Goal: Task Accomplishment & Management: Manage account settings

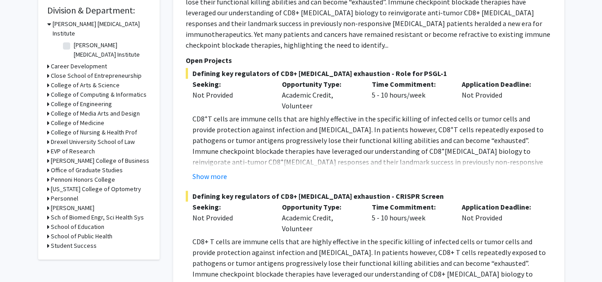
scroll to position [270, 0]
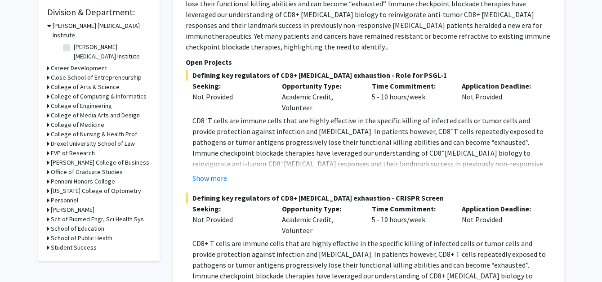
click at [74, 42] on label "[PERSON_NAME] [MEDICAL_DATA] Institute" at bounding box center [111, 51] width 75 height 19
click at [74, 42] on input "[PERSON_NAME] [MEDICAL_DATA] Institute" at bounding box center [77, 45] width 6 height 6
checkbox input "true"
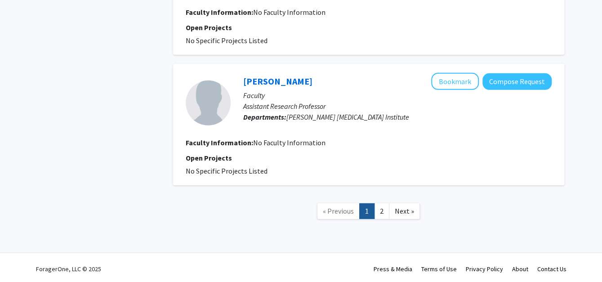
scroll to position [1217, 0]
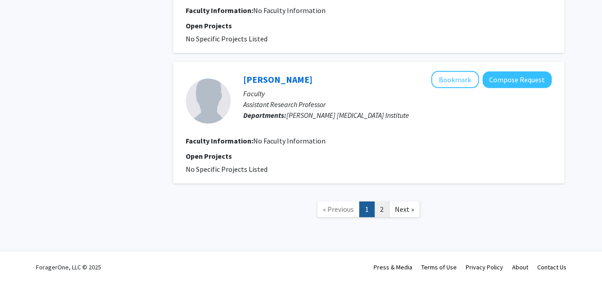
click at [378, 209] on link "2" at bounding box center [381, 209] width 15 height 16
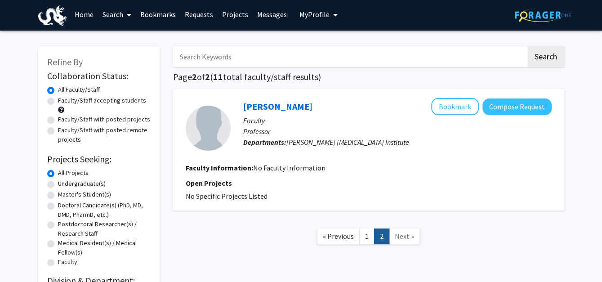
scroll to position [1, 0]
click at [58, 186] on label "Undergraduate(s)" at bounding box center [82, 183] width 48 height 9
click at [58, 185] on input "Undergraduate(s)" at bounding box center [61, 182] width 6 height 6
radio input "true"
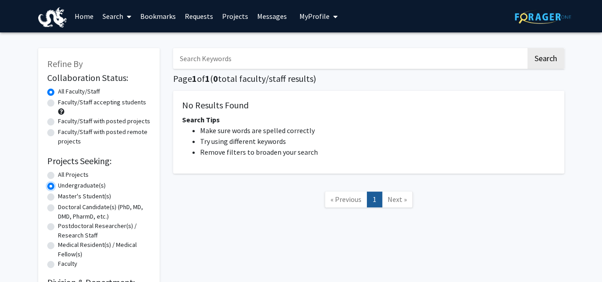
radio input "true"
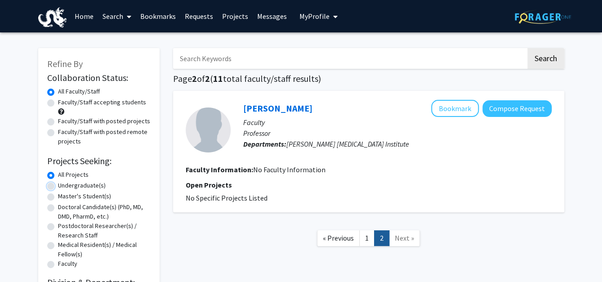
scroll to position [90, 0]
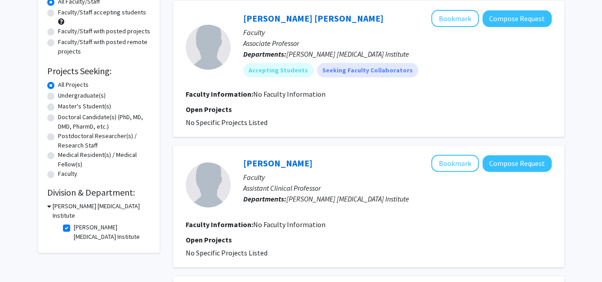
click at [74, 223] on label "[PERSON_NAME] [MEDICAL_DATA] Institute" at bounding box center [111, 232] width 75 height 19
click at [74, 223] on input "[PERSON_NAME] [MEDICAL_DATA] Institute" at bounding box center [77, 226] width 6 height 6
checkbox input "false"
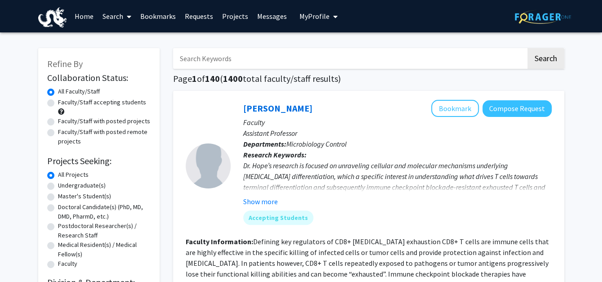
click at [66, 183] on label "Undergraduate(s)" at bounding box center [82, 185] width 48 height 9
click at [64, 183] on input "Undergraduate(s)" at bounding box center [61, 184] width 6 height 6
radio input "true"
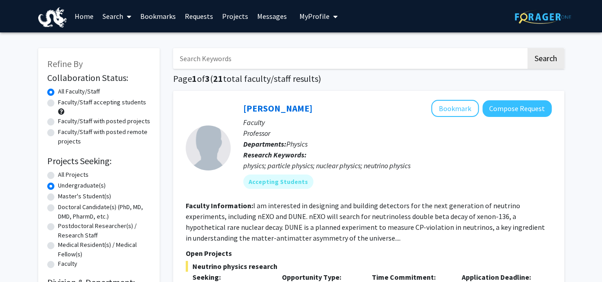
click at [58, 102] on label "Faculty/Staff accepting students" at bounding box center [102, 102] width 88 height 9
click at [58, 102] on input "Faculty/Staff accepting students" at bounding box center [61, 101] width 6 height 6
radio input "true"
click at [58, 124] on label "Faculty/Staff with posted projects" at bounding box center [104, 120] width 92 height 9
click at [58, 122] on input "Faculty/Staff with posted projects" at bounding box center [61, 119] width 6 height 6
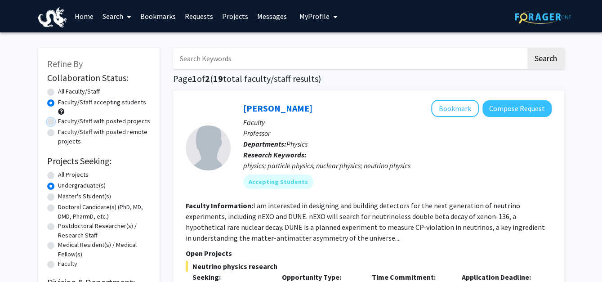
radio input "true"
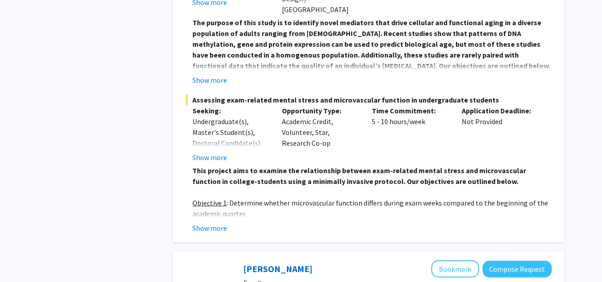
scroll to position [2469, 0]
click at [210, 222] on button "Show more" at bounding box center [209, 227] width 35 height 11
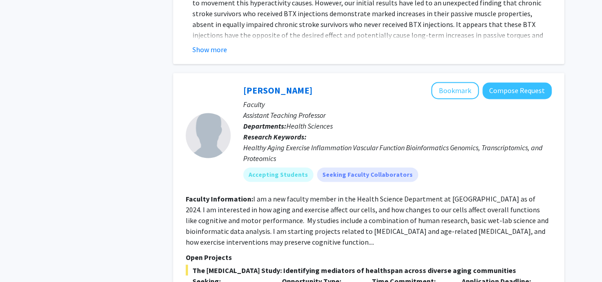
scroll to position [2143, 0]
click at [443, 82] on button "Bookmark" at bounding box center [455, 90] width 48 height 17
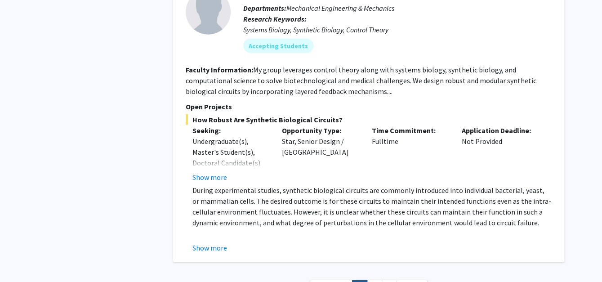
scroll to position [4121, 0]
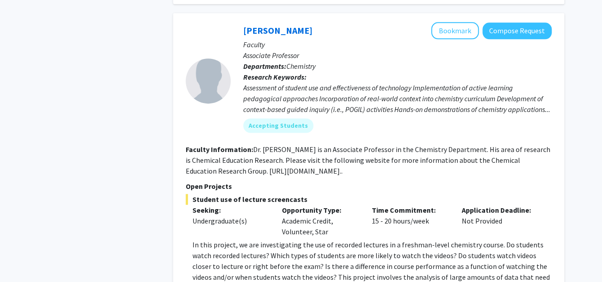
scroll to position [2026, 0]
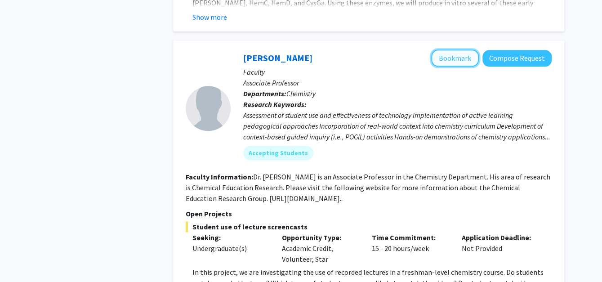
click at [450, 56] on button "Bookmark" at bounding box center [455, 57] width 48 height 17
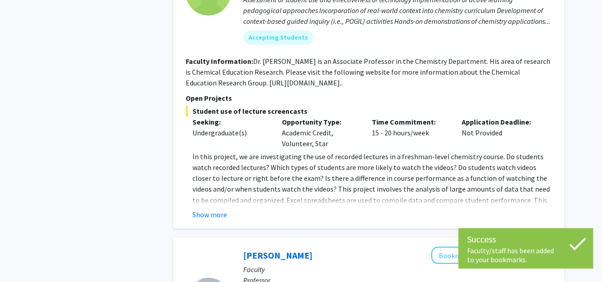
scroll to position [2146, 0]
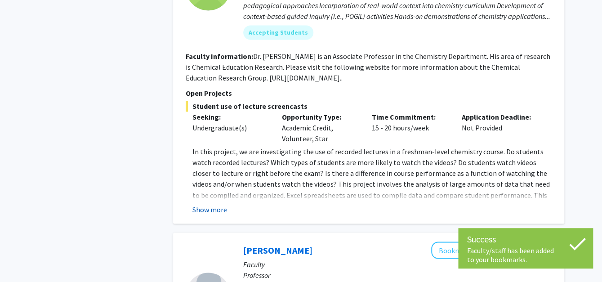
click at [217, 212] on button "Show more" at bounding box center [209, 209] width 35 height 11
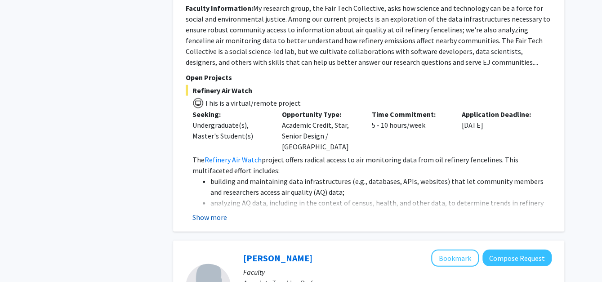
scroll to position [2518, 0]
click at [218, 211] on button "Show more" at bounding box center [209, 216] width 35 height 11
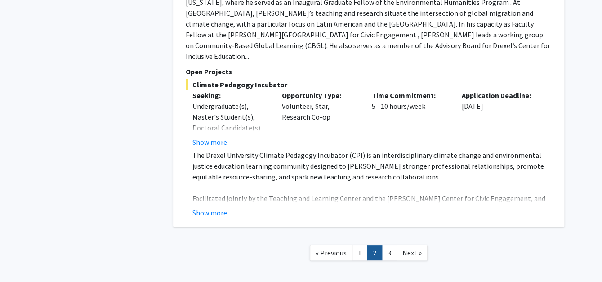
scroll to position [3054, 0]
click at [388, 246] on link "3" at bounding box center [389, 254] width 15 height 16
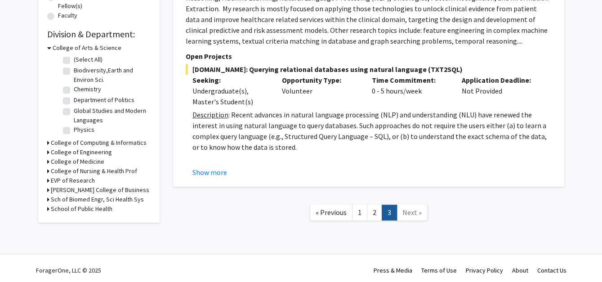
scroll to position [248, 0]
click at [47, 162] on icon at bounding box center [48, 161] width 2 height 9
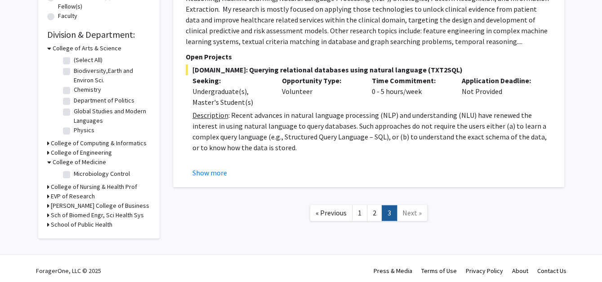
click at [44, 186] on div "Refine By Collaboration Status: Collaboration Status All Faculty/Staff Collabor…" at bounding box center [98, 19] width 121 height 438
click at [47, 186] on icon at bounding box center [48, 186] width 2 height 9
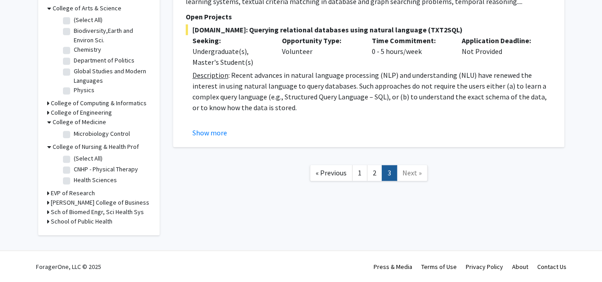
scroll to position [287, 0]
click at [47, 191] on icon at bounding box center [48, 193] width 2 height 9
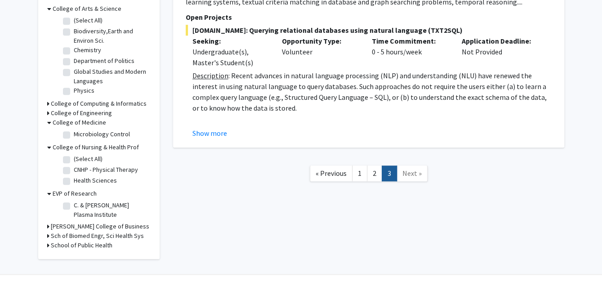
click at [47, 192] on icon at bounding box center [49, 193] width 4 height 9
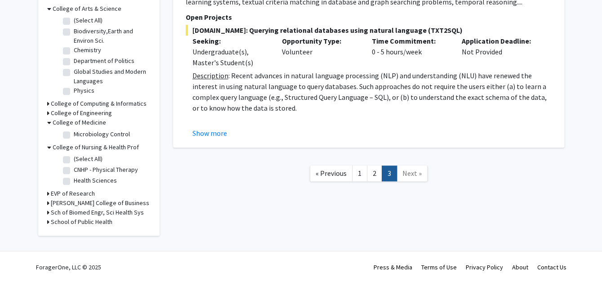
click at [48, 148] on icon at bounding box center [49, 147] width 4 height 9
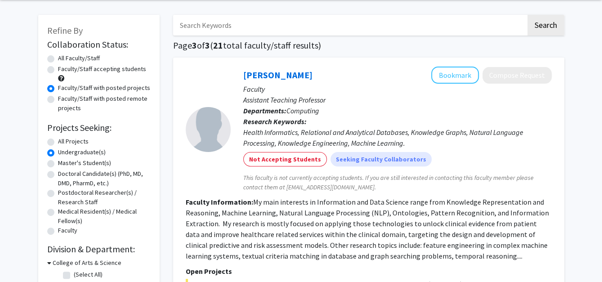
scroll to position [0, 0]
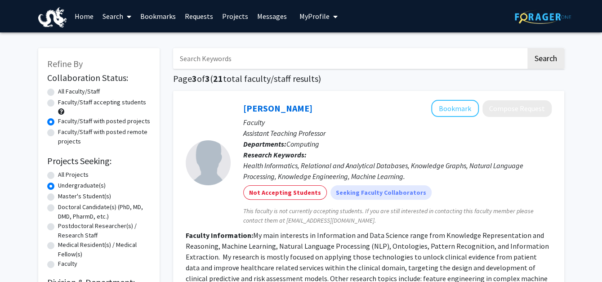
click at [308, 19] on span "My Profile" at bounding box center [314, 16] width 30 height 9
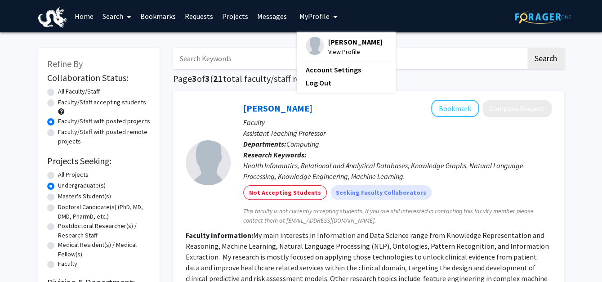
click at [340, 44] on span "[PERSON_NAME]" at bounding box center [355, 42] width 54 height 10
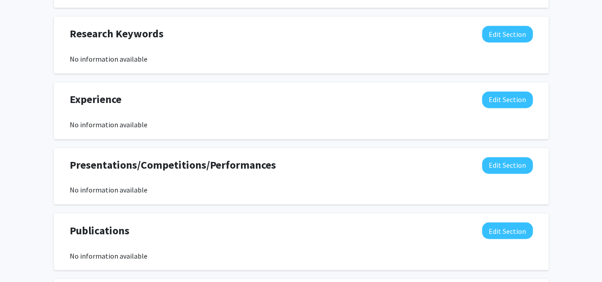
scroll to position [572, 0]
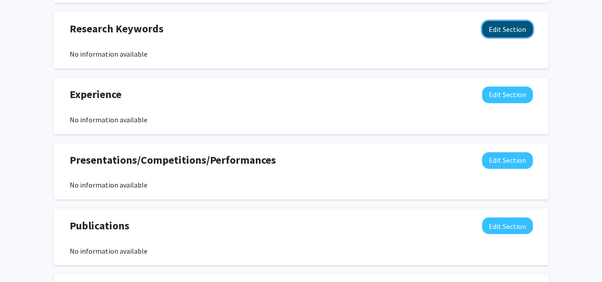
click at [518, 33] on button "Edit Section" at bounding box center [507, 29] width 51 height 17
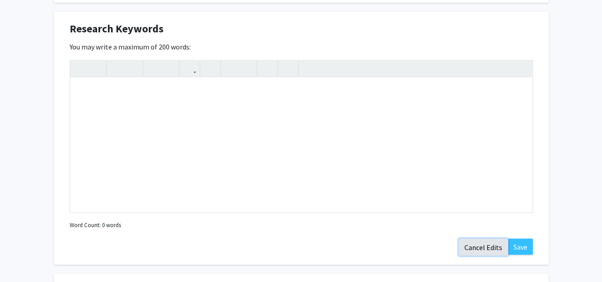
click at [470, 246] on button "Cancel Edits" at bounding box center [483, 246] width 49 height 17
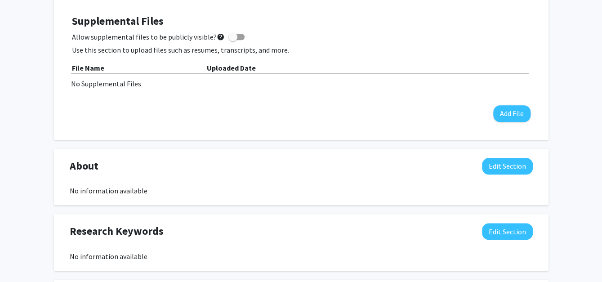
scroll to position [368, 0]
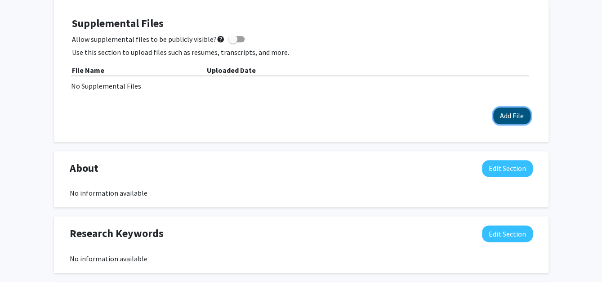
click at [518, 118] on button "Add File" at bounding box center [511, 115] width 37 height 17
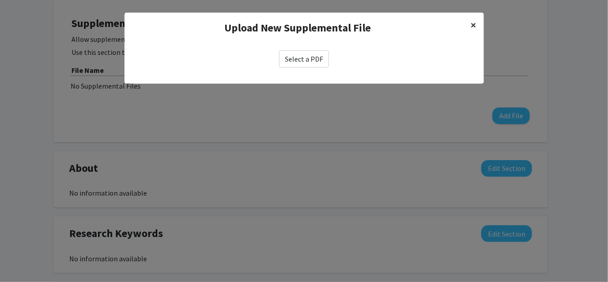
click at [472, 27] on span "×" at bounding box center [474, 25] width 6 height 14
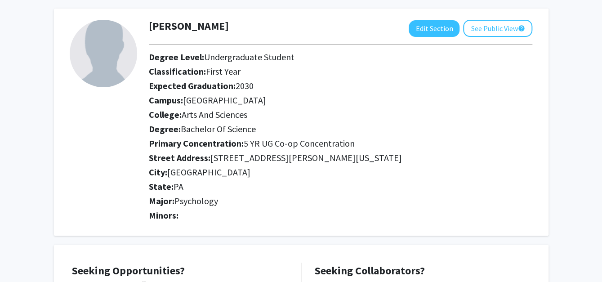
scroll to position [30, 0]
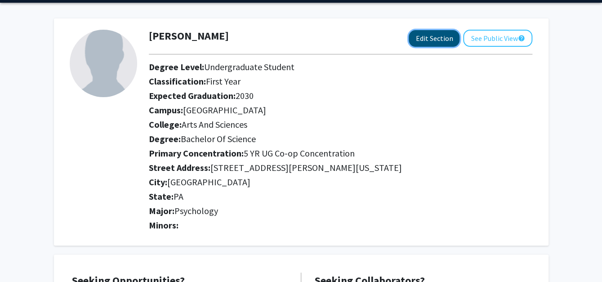
click at [433, 41] on button "Edit Section" at bounding box center [434, 38] width 51 height 17
select select
select select "[GEOGRAPHIC_DATA]"
select select "Arts and Sciences"
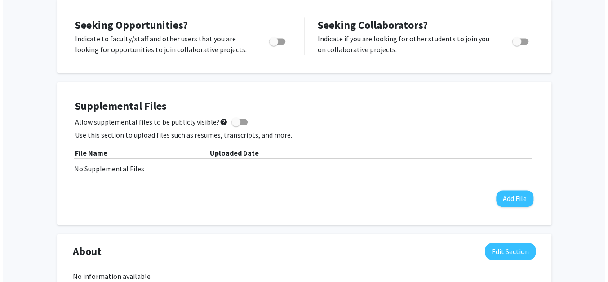
scroll to position [571, 0]
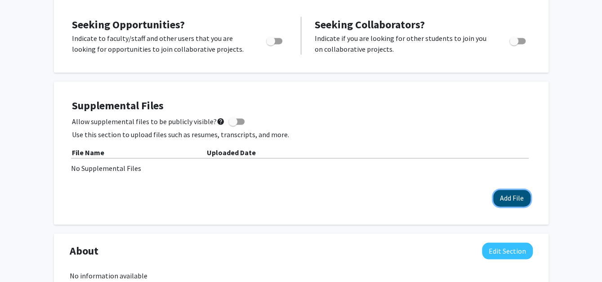
click at [518, 198] on button "Add File" at bounding box center [511, 198] width 37 height 17
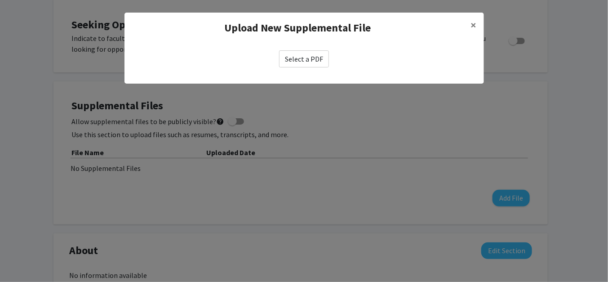
click at [297, 62] on label "Select a PDF" at bounding box center [304, 58] width 50 height 17
click at [0, 0] on input "Select a PDF" at bounding box center [0, 0] width 0 height 0
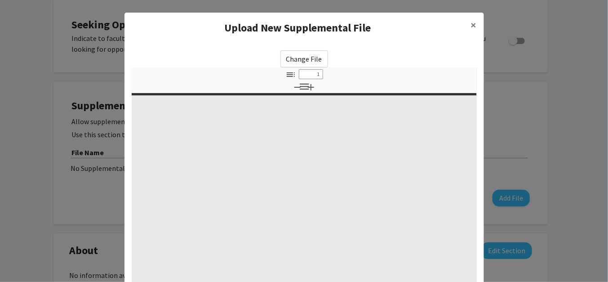
select select "custom"
type input "0"
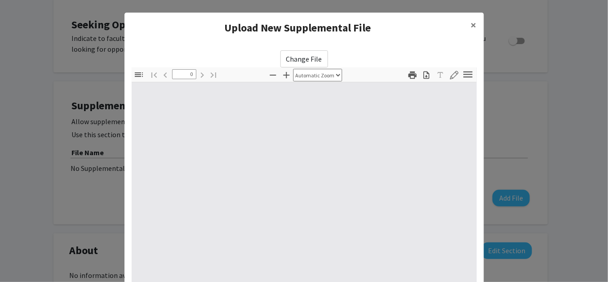
select select "custom"
type input "1"
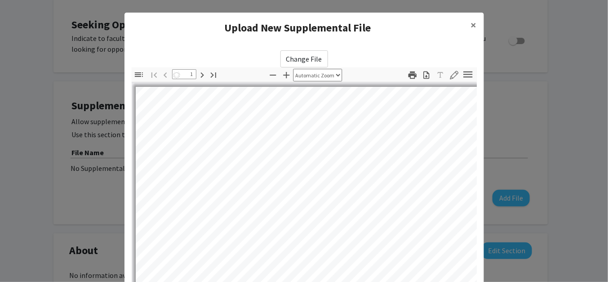
select select "auto"
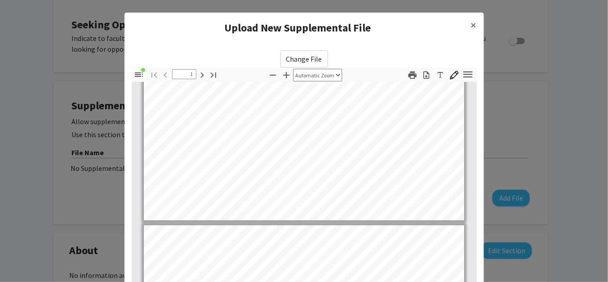
type input "2"
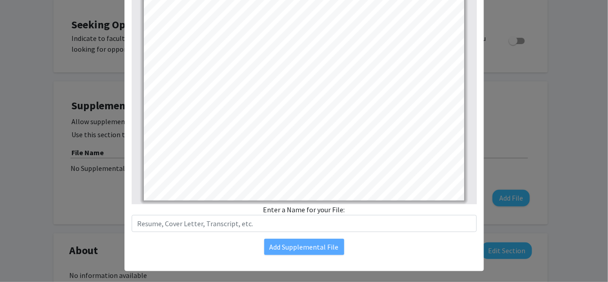
scroll to position [143, 0]
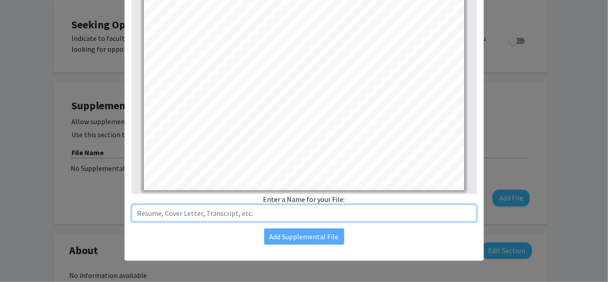
click at [232, 215] on input "text" at bounding box center [304, 213] width 345 height 17
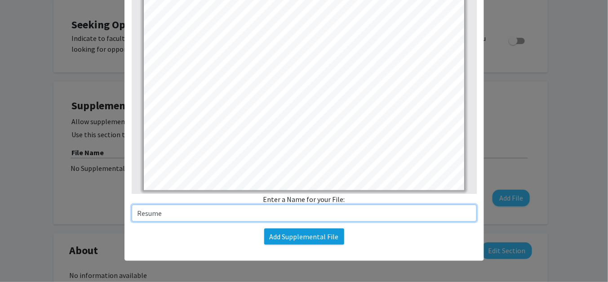
type input "Resume"
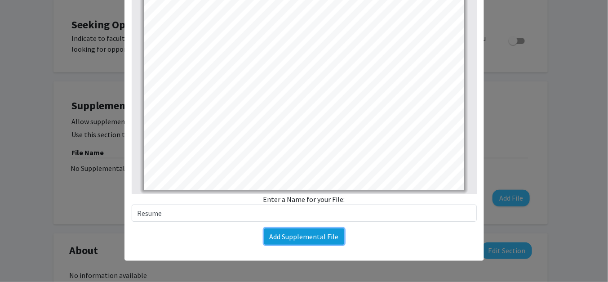
click at [307, 238] on button "Add Supplemental File" at bounding box center [304, 236] width 80 height 16
click at [287, 244] on div "Change File Thumbnails Document Outline Attachments Layers Current Outline Item…" at bounding box center [305, 76] width 360 height 352
click at [292, 238] on button "Add Supplemental File" at bounding box center [304, 236] width 80 height 16
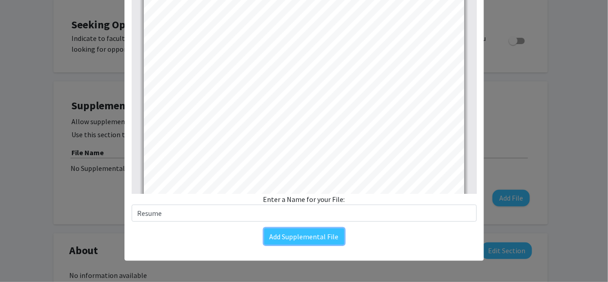
scroll to position [525, 0]
click at [303, 237] on button "Add Supplemental File" at bounding box center [304, 236] width 80 height 16
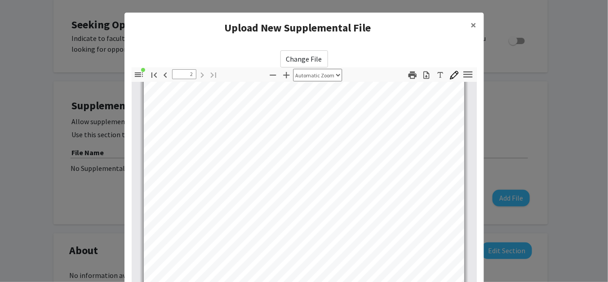
scroll to position [143, 0]
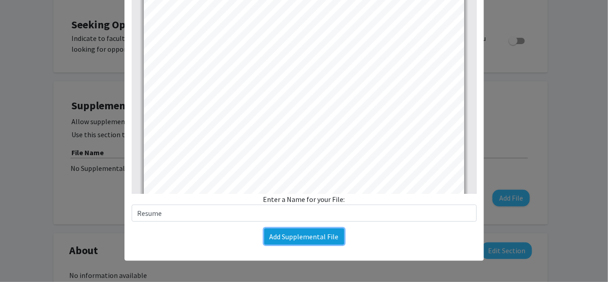
click at [299, 232] on button "Add Supplemental File" at bounding box center [304, 236] width 80 height 16
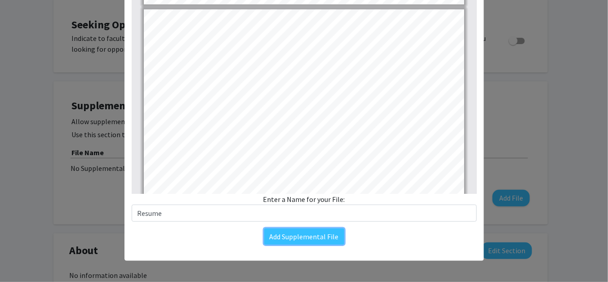
type input "1"
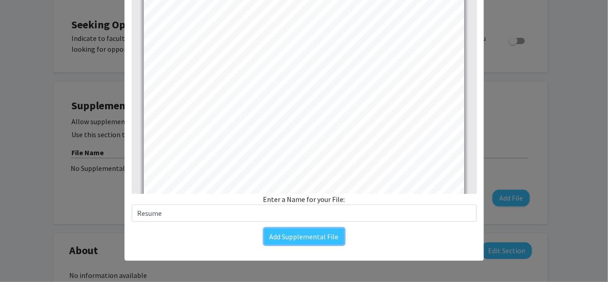
scroll to position [0, 0]
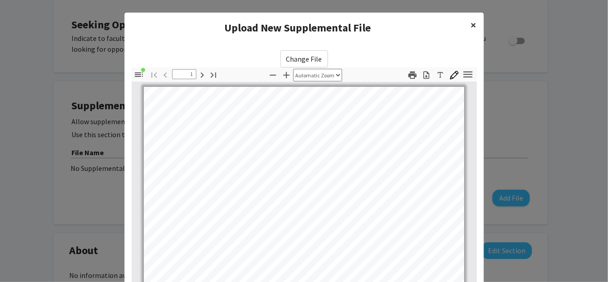
click at [467, 26] on button "×" at bounding box center [474, 25] width 20 height 25
click at [471, 24] on span "×" at bounding box center [474, 25] width 6 height 14
click at [134, 70] on icon "button" at bounding box center [139, 74] width 11 height 11
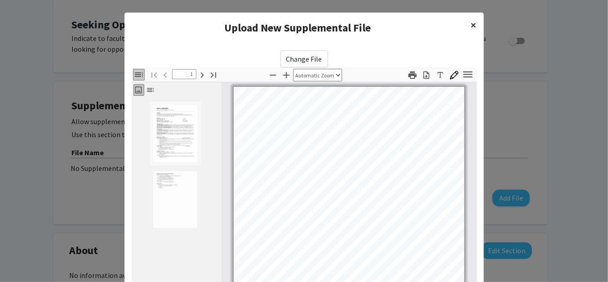
click at [471, 25] on span "×" at bounding box center [474, 25] width 6 height 14
click at [425, 6] on modal-container "Upload New Supplemental File × Change File Thumbnails Document Outline Attachme…" at bounding box center [304, 141] width 608 height 282
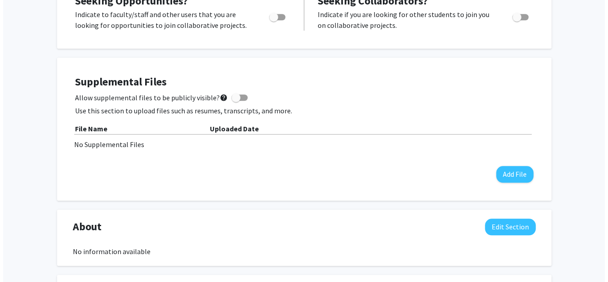
scroll to position [310, 0]
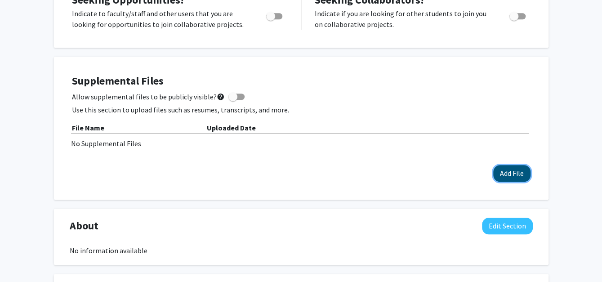
click at [503, 174] on button "Add File" at bounding box center [511, 173] width 37 height 17
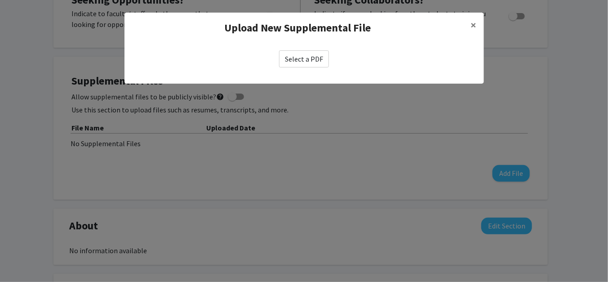
click at [295, 58] on label "Select a PDF" at bounding box center [304, 58] width 50 height 17
click at [0, 0] on input "Select a PDF" at bounding box center [0, 0] width 0 height 0
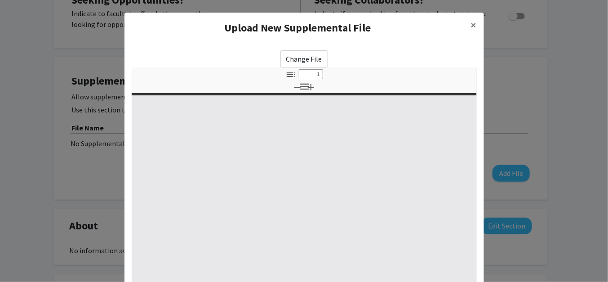
select select "custom"
type input "0"
select select "custom"
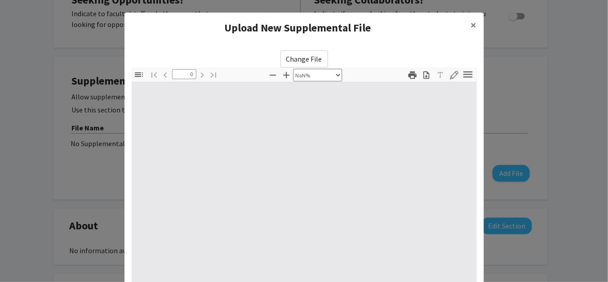
type input "1"
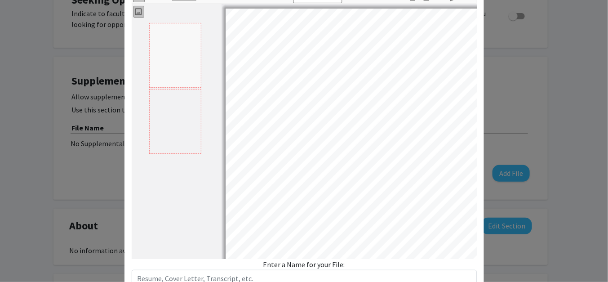
select select "auto"
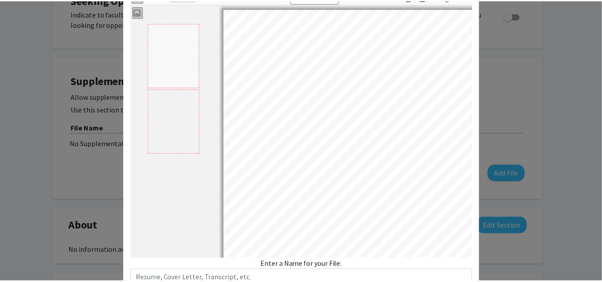
scroll to position [1, 0]
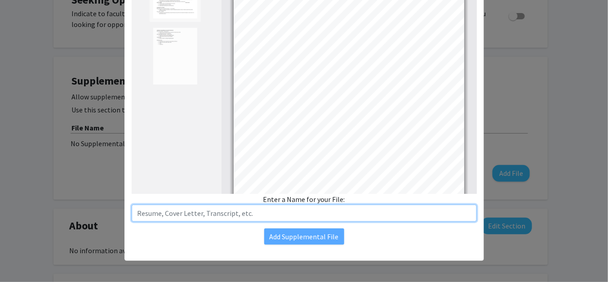
click at [224, 206] on input "text" at bounding box center [304, 213] width 345 height 17
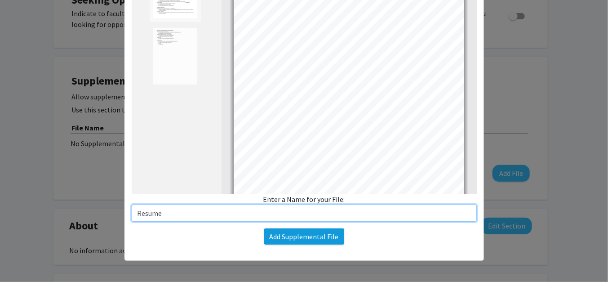
type input "Resume"
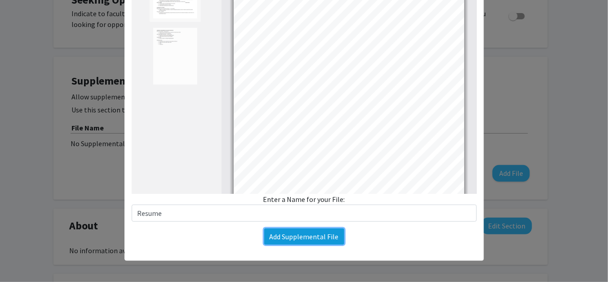
click at [290, 235] on button "Add Supplemental File" at bounding box center [304, 236] width 80 height 16
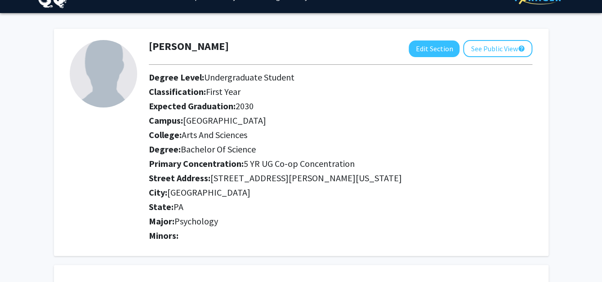
scroll to position [0, 0]
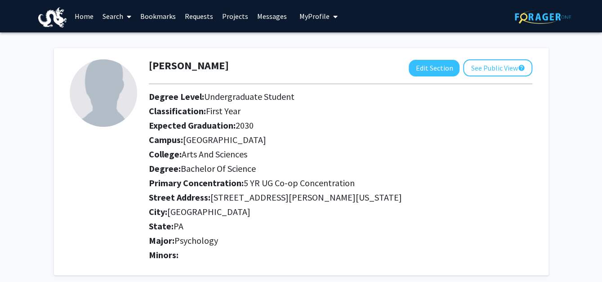
click at [85, 11] on link "Home" at bounding box center [84, 15] width 28 height 31
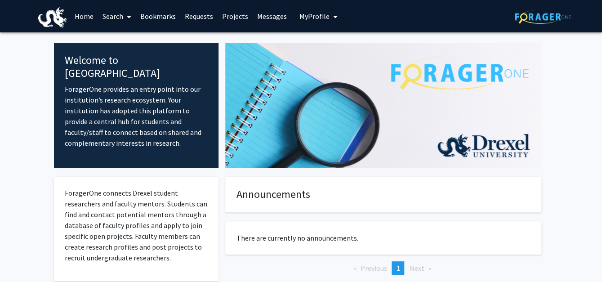
click at [198, 15] on link "Requests" at bounding box center [198, 15] width 37 height 31
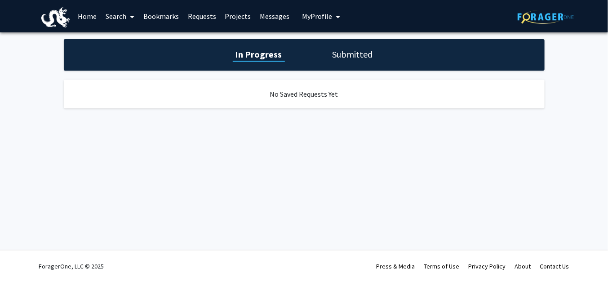
click at [349, 54] on h1 "Submitted" at bounding box center [353, 54] width 46 height 13
click at [221, 12] on link "Projects" at bounding box center [238, 15] width 35 height 31
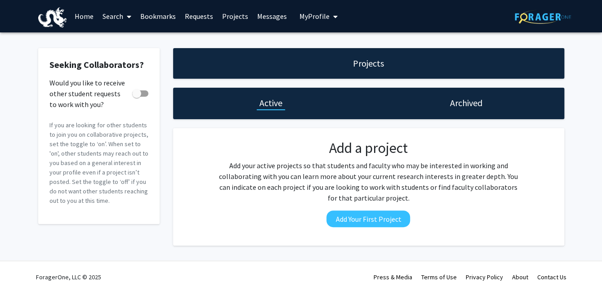
click at [263, 16] on link "Messages" at bounding box center [272, 15] width 39 height 31
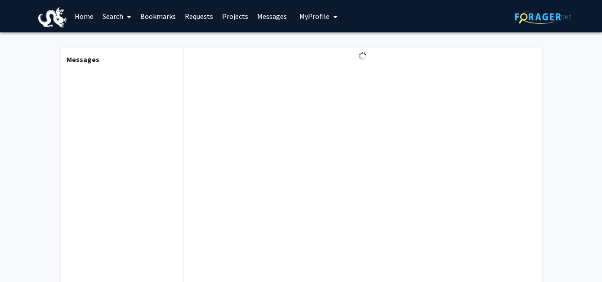
click at [90, 15] on link "Home" at bounding box center [84, 15] width 28 height 31
